Goal: Check status: Check status

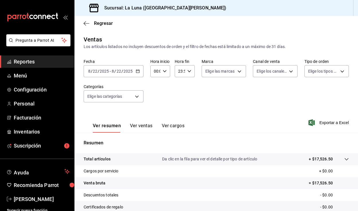
scroll to position [58, 0]
click at [140, 71] on div "2025-08-22 8 / 22 / 2025 - 2025-08-22 8 / 22 / 2025" at bounding box center [114, 71] width 60 height 12
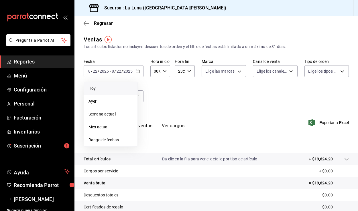
click at [122, 88] on span "Hoy" at bounding box center [110, 89] width 44 height 6
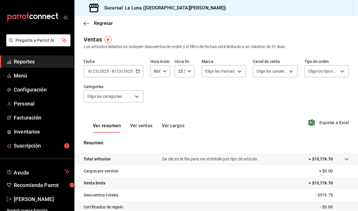
click at [134, 70] on div "2025-08-23 8 / 23 / 2025 - 2025-08-23 8 / 23 / 2025" at bounding box center [114, 71] width 60 height 12
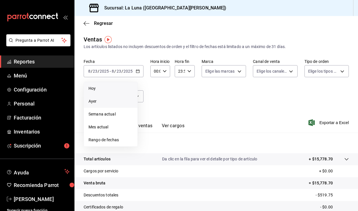
click at [108, 100] on span "Ayer" at bounding box center [110, 101] width 44 height 6
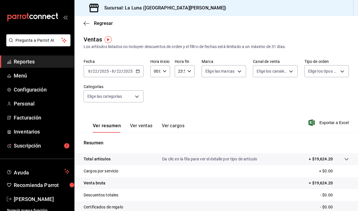
click at [136, 72] on \(Stroke\) "button" at bounding box center [137, 71] width 3 height 3
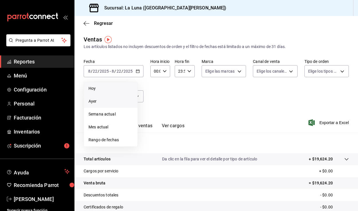
click at [128, 84] on li "Hoy" at bounding box center [111, 88] width 54 height 13
